Goal: Information Seeking & Learning: Learn about a topic

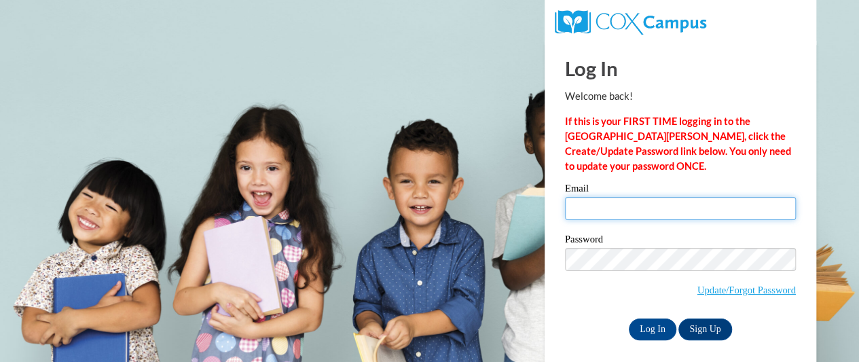
click at [687, 207] on input "Email" at bounding box center [680, 208] width 231 height 23
type input "lpeek@childsaving.org"
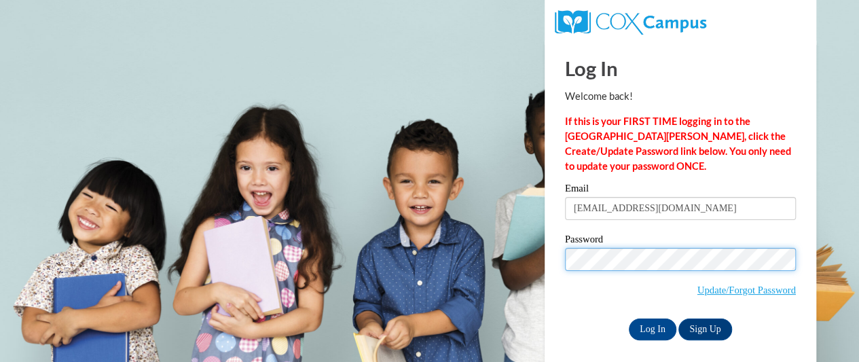
click at [629, 319] on input "Log In" at bounding box center [653, 330] width 48 height 22
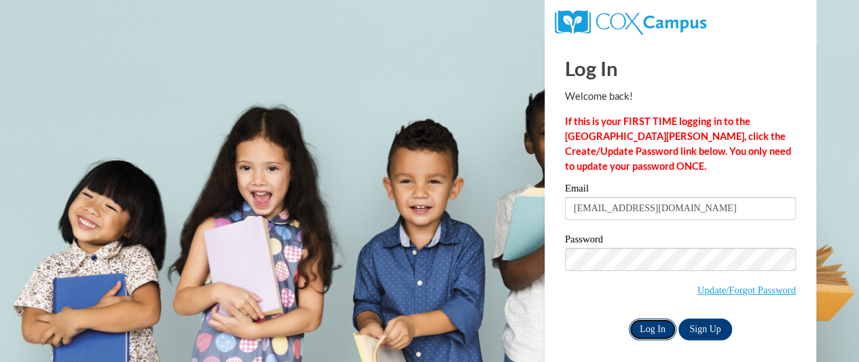
click at [654, 323] on input "Log In" at bounding box center [653, 330] width 48 height 22
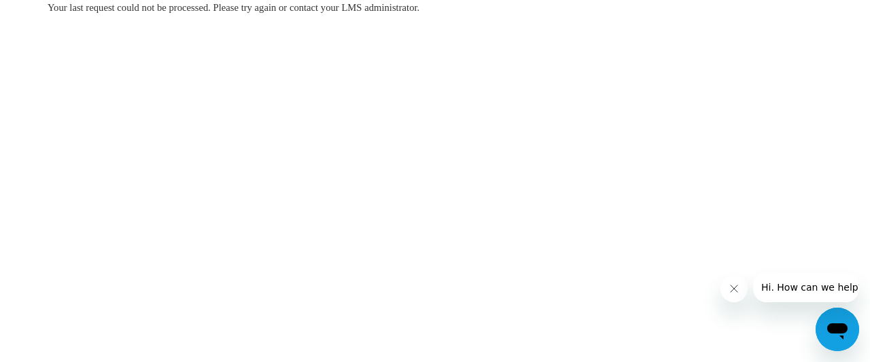
click at [733, 287] on icon "Close message from company" at bounding box center [733, 288] width 11 height 11
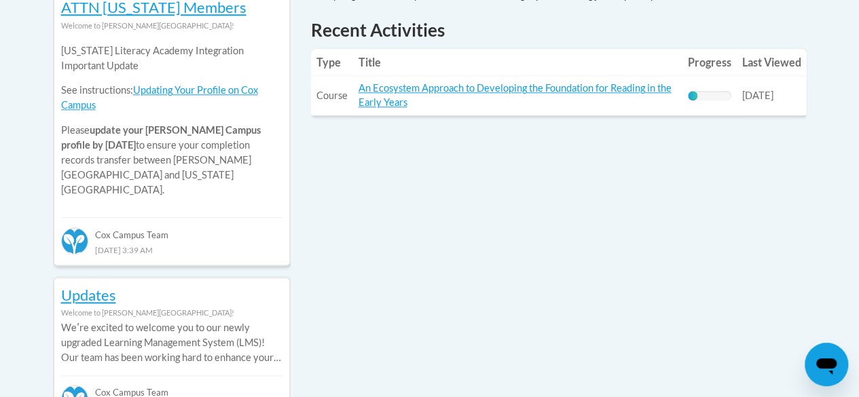
scroll to position [647, 0]
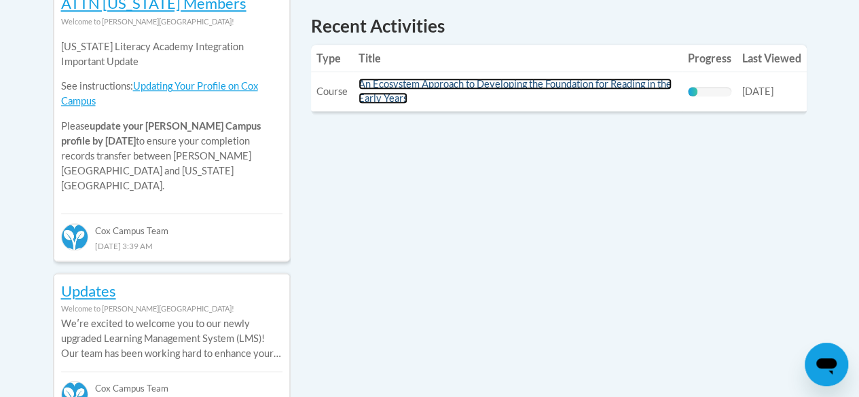
click at [392, 92] on link "An Ecosystem Approach to Developing the Foundation for Reading in the Early Yea…" at bounding box center [515, 91] width 313 height 26
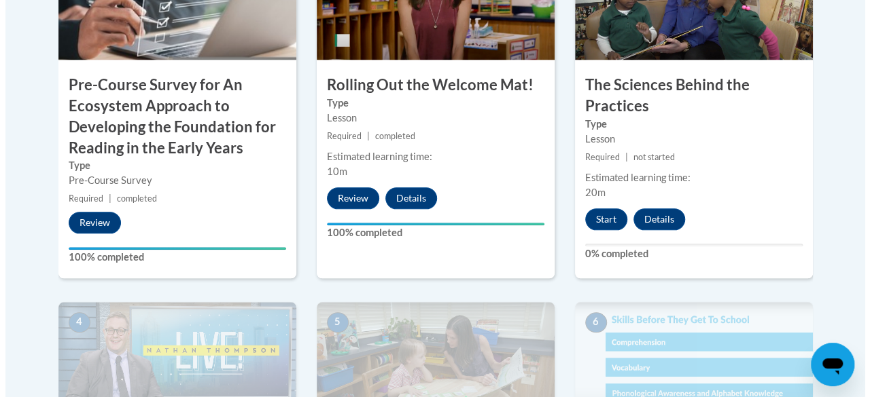
scroll to position [601, 0]
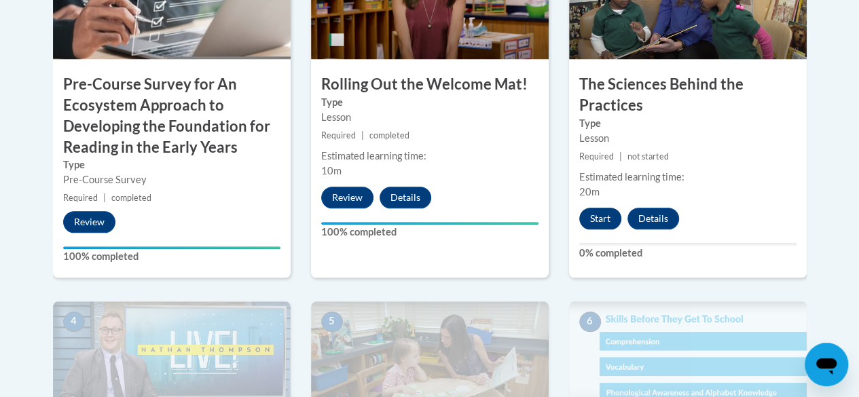
click at [599, 217] on button "Start" at bounding box center [601, 219] width 42 height 22
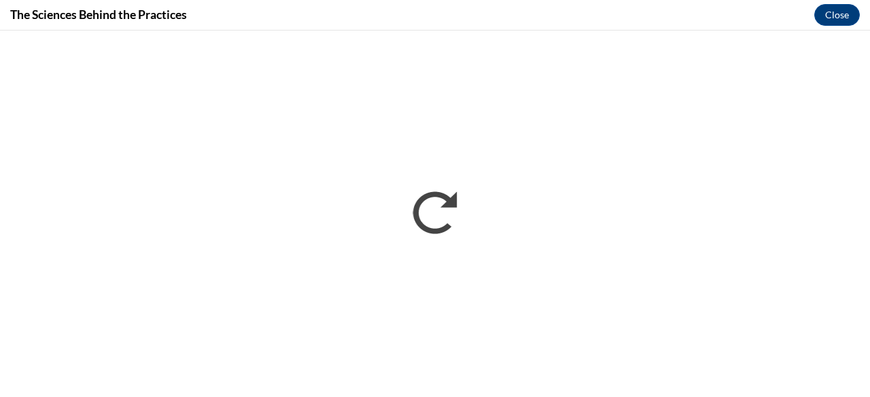
scroll to position [0, 0]
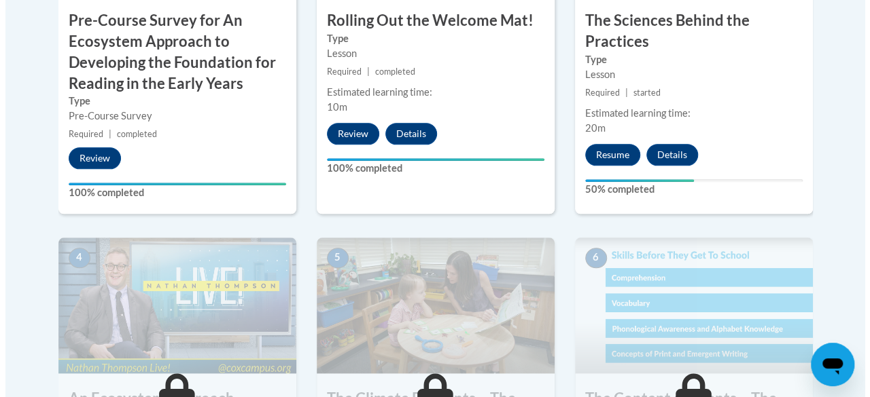
scroll to position [664, 0]
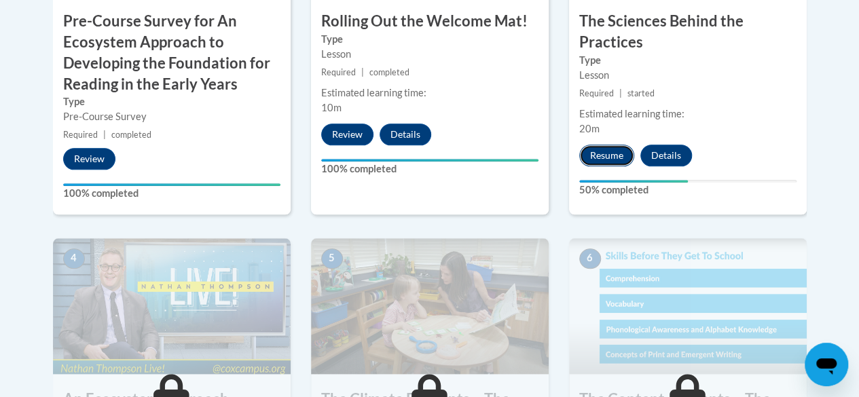
click at [609, 149] on button "Resume" at bounding box center [607, 156] width 55 height 22
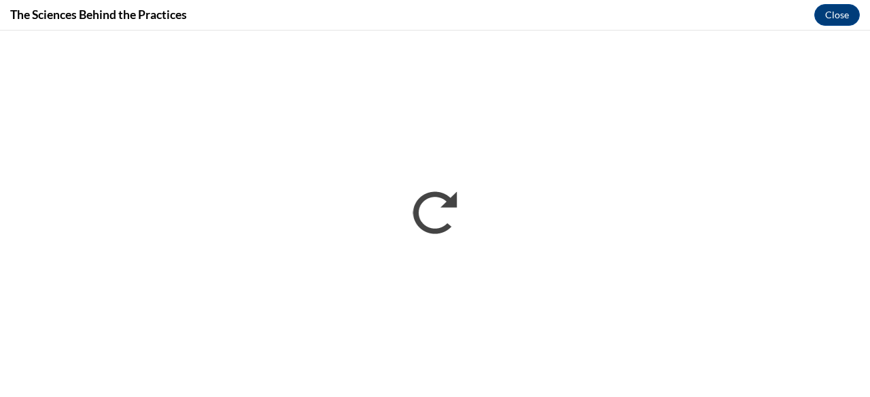
scroll to position [0, 0]
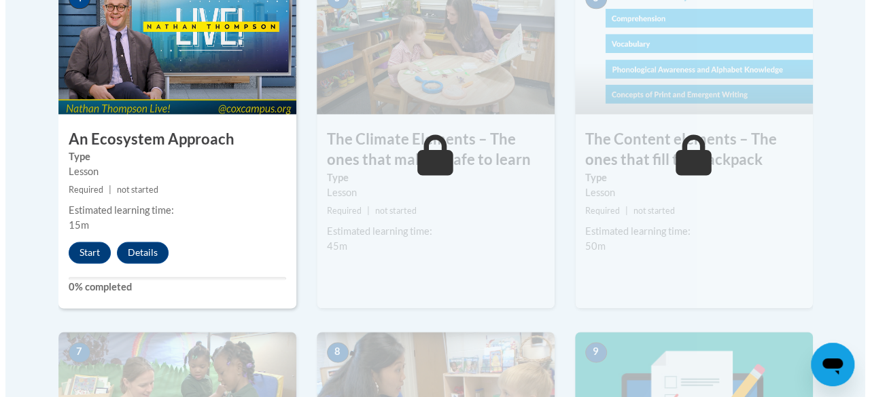
scroll to position [929, 0]
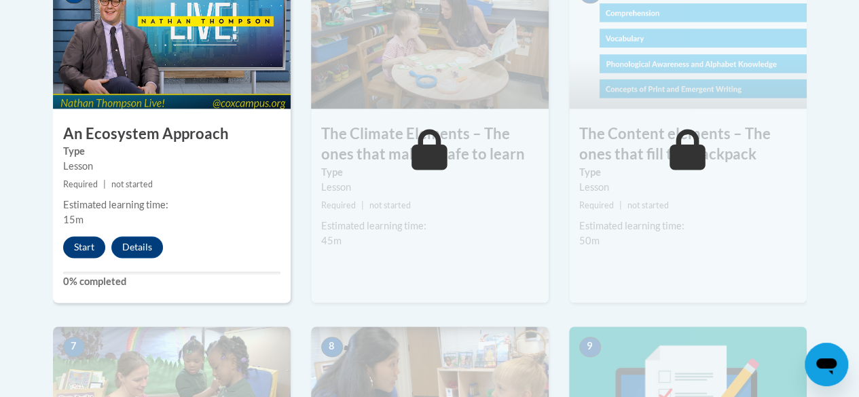
click at [82, 242] on button "Start" at bounding box center [84, 247] width 42 height 22
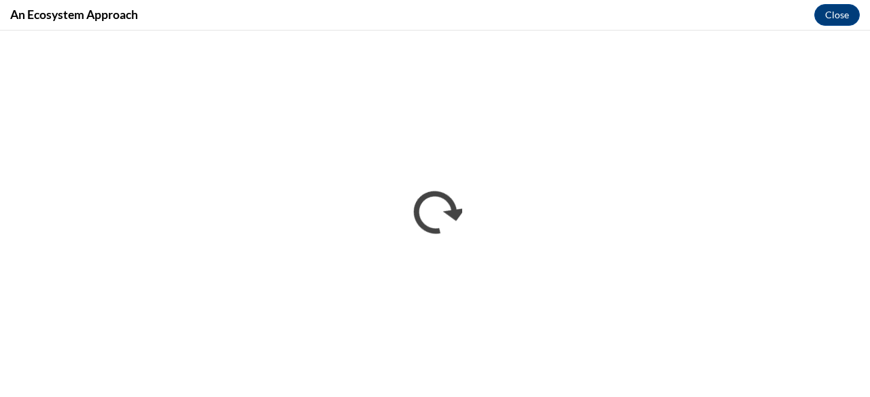
scroll to position [0, 0]
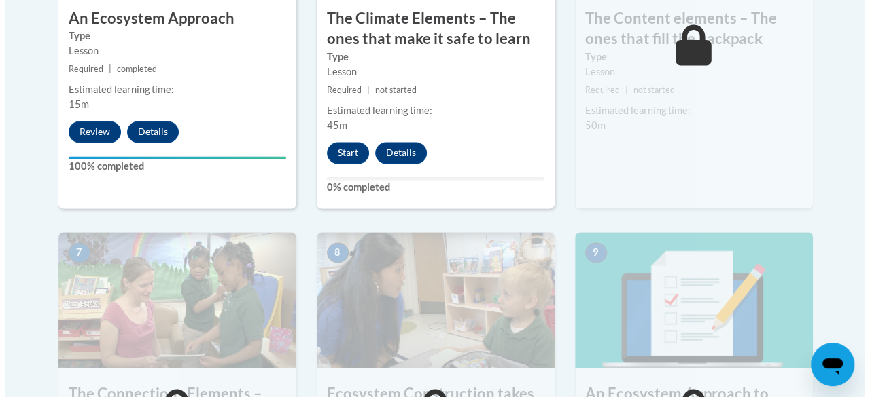
scroll to position [943, 0]
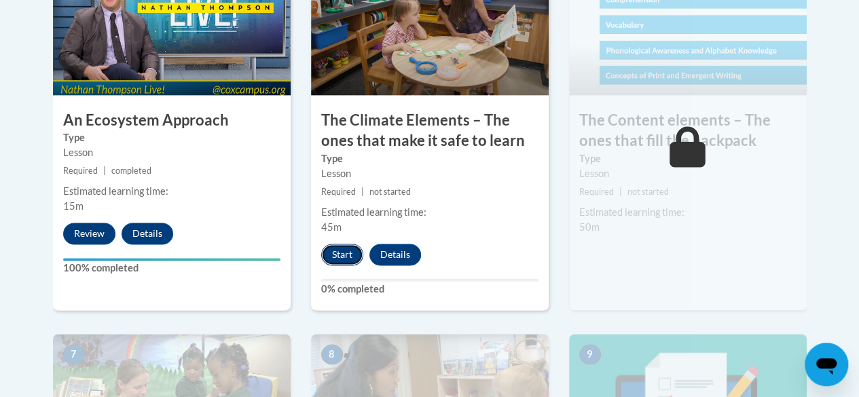
click at [347, 258] on button "Start" at bounding box center [342, 255] width 42 height 22
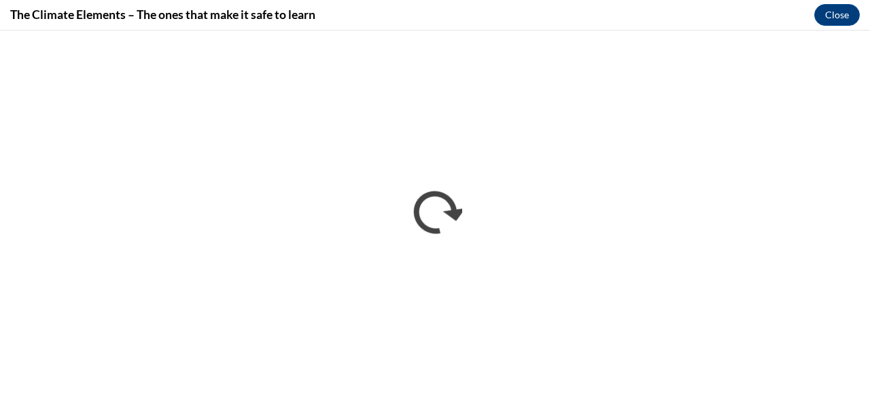
scroll to position [0, 0]
